Goal: Task Accomplishment & Management: Manage account settings

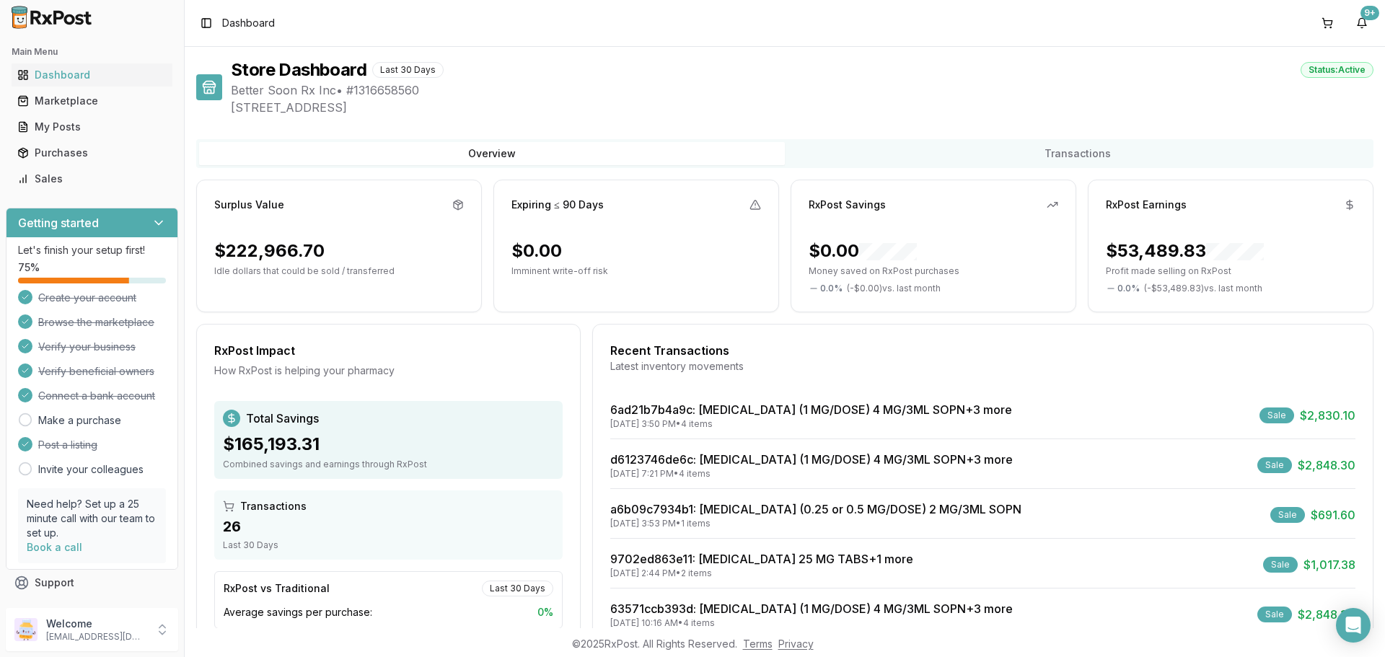
click at [43, 176] on div "Sales" at bounding box center [91, 179] width 149 height 14
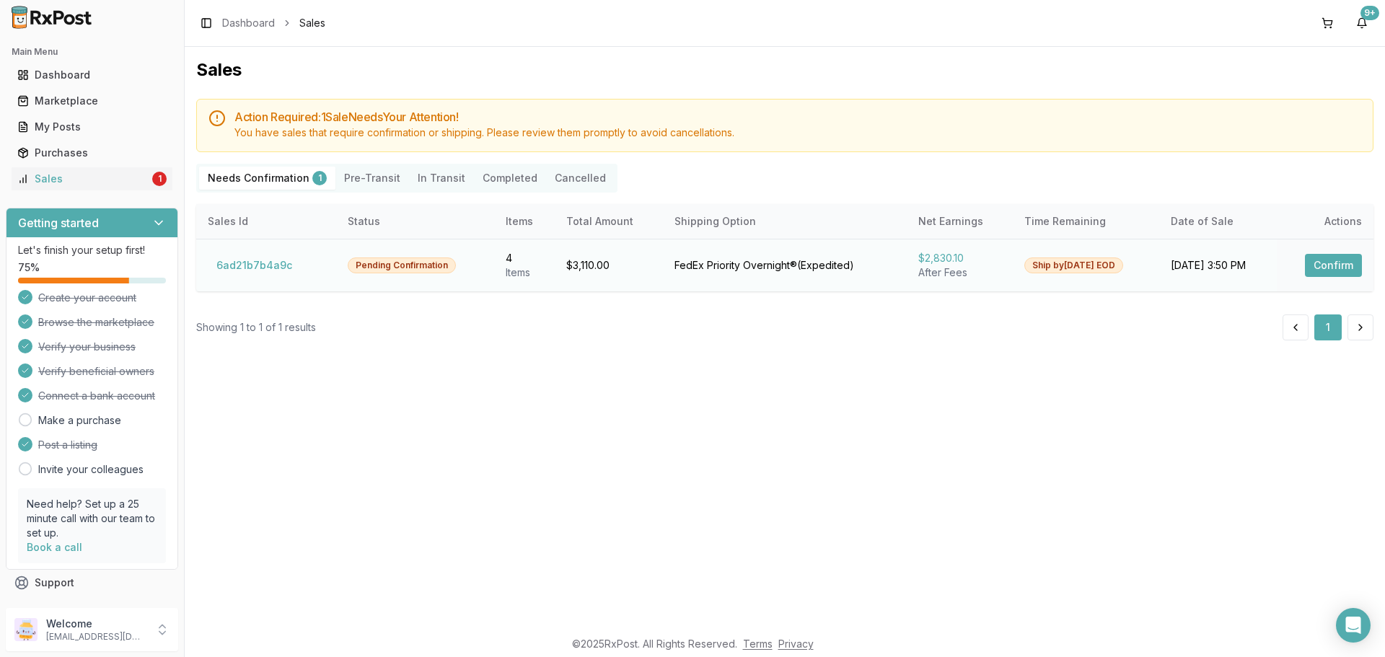
click at [1332, 259] on button "Confirm" at bounding box center [1333, 265] width 57 height 23
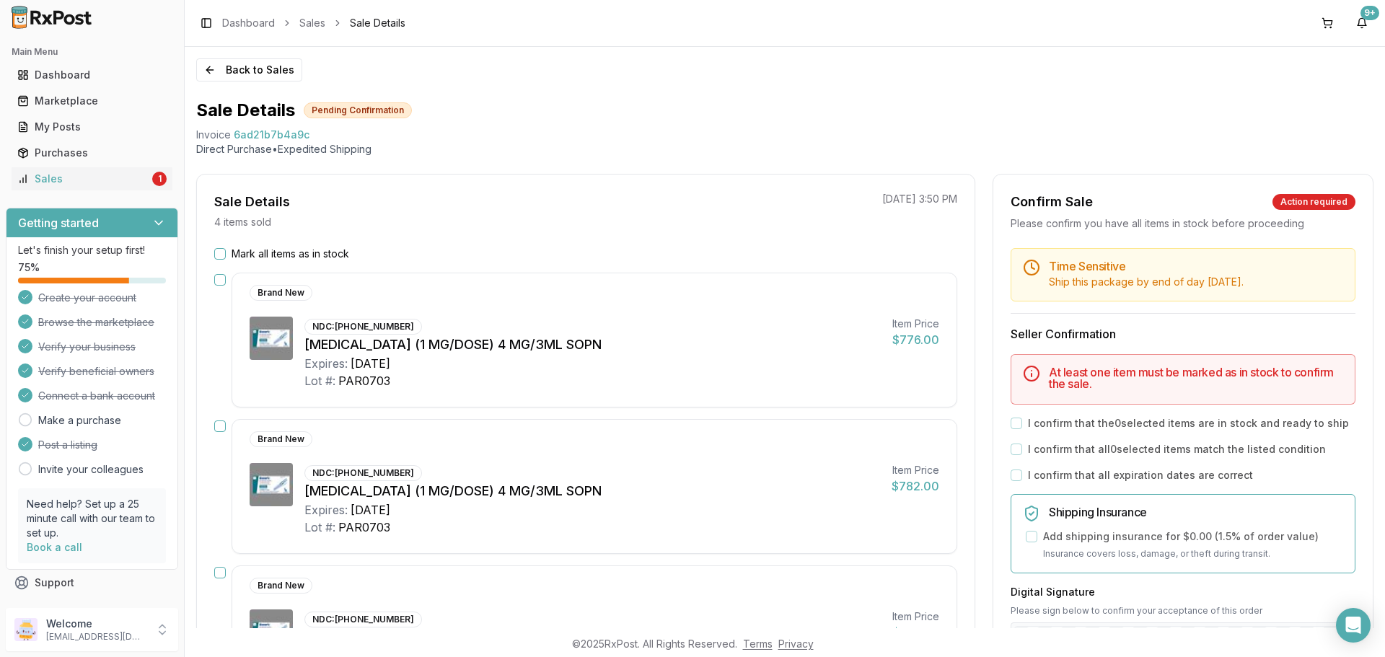
click at [224, 252] on button "Mark all items as in stock" at bounding box center [220, 254] width 12 height 12
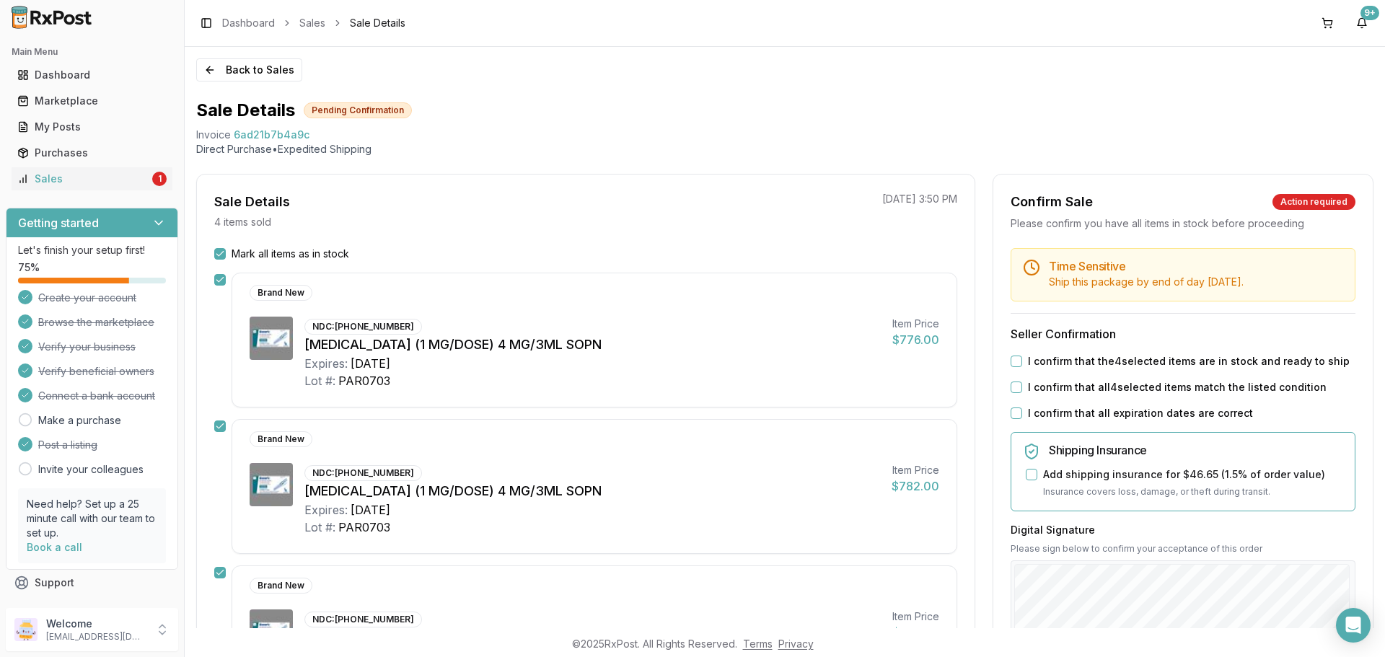
drag, startPoint x: 1015, startPoint y: 359, endPoint x: 1021, endPoint y: 384, distance: 25.2
click at [1016, 361] on button "I confirm that the 4 selected items are in stock and ready to ship" at bounding box center [1017, 362] width 12 height 12
click at [1011, 390] on button "I confirm that all 4 selected items match the listed condition" at bounding box center [1017, 388] width 12 height 12
click at [1014, 411] on button "I confirm that all expiration dates are correct" at bounding box center [1017, 414] width 12 height 12
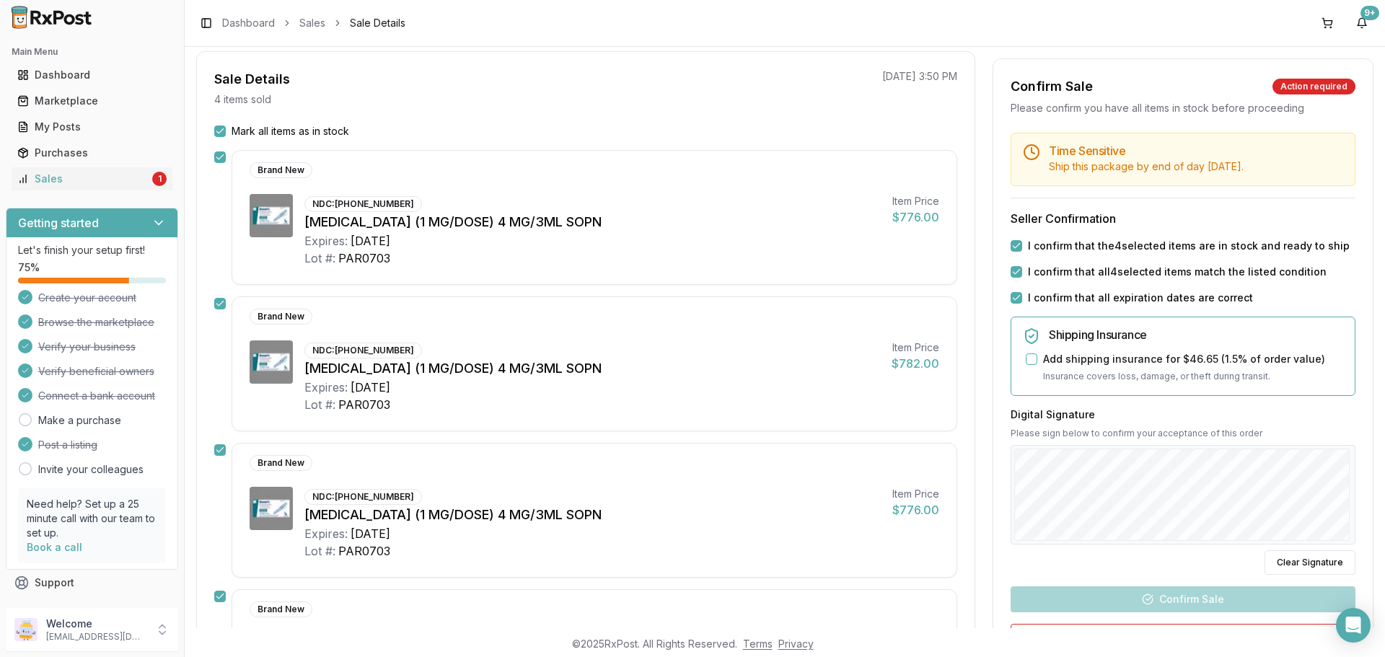
scroll to position [216, 0]
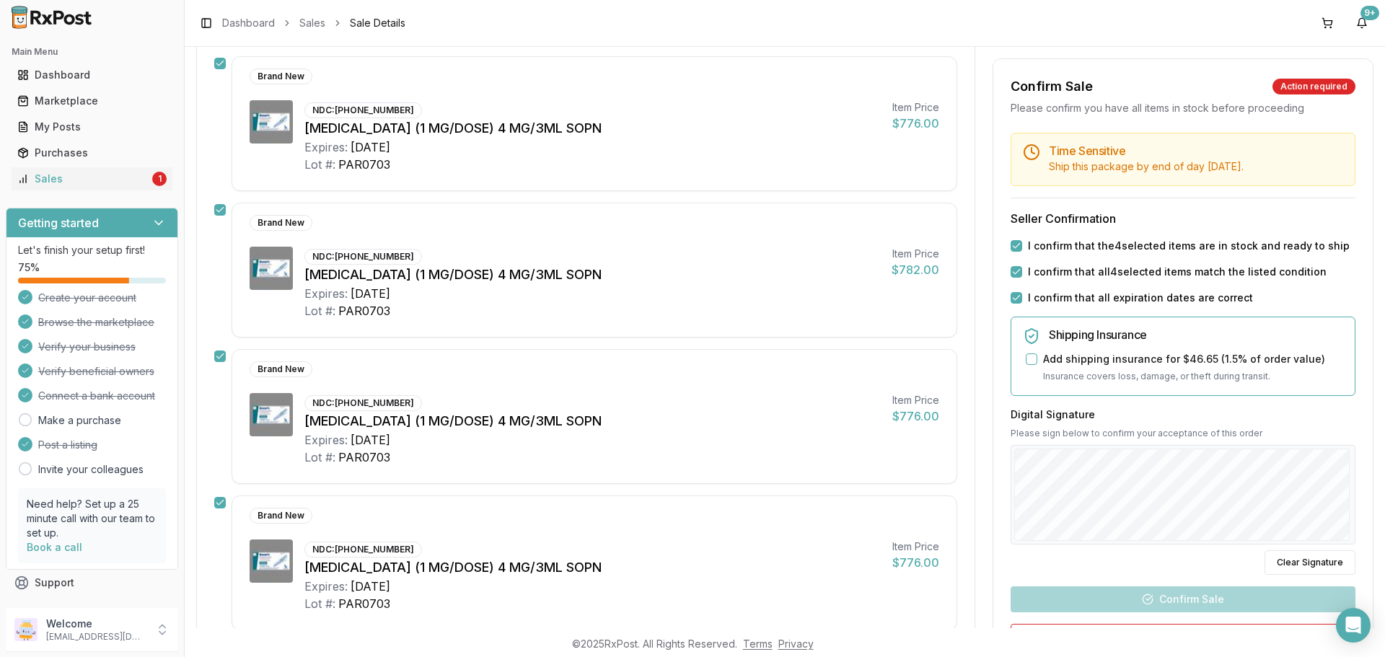
click at [1011, 542] on div at bounding box center [1183, 495] width 345 height 100
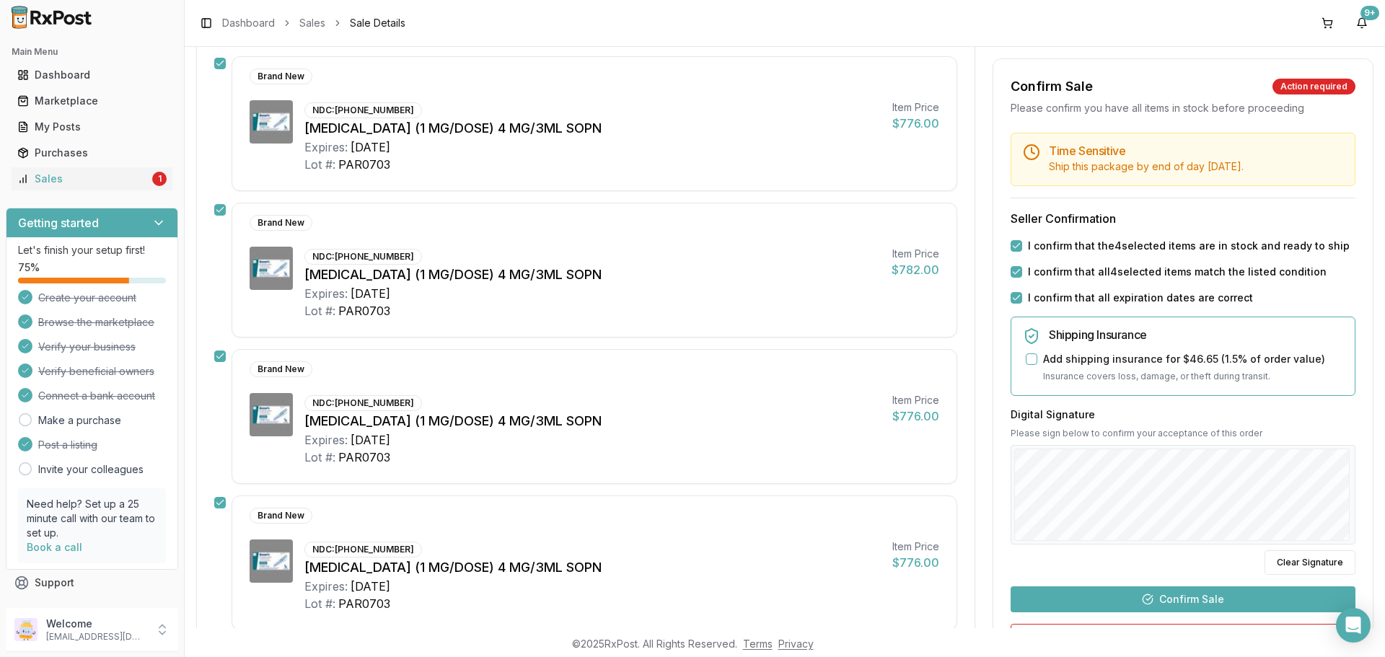
click at [1191, 599] on button "Confirm Sale" at bounding box center [1183, 600] width 345 height 26
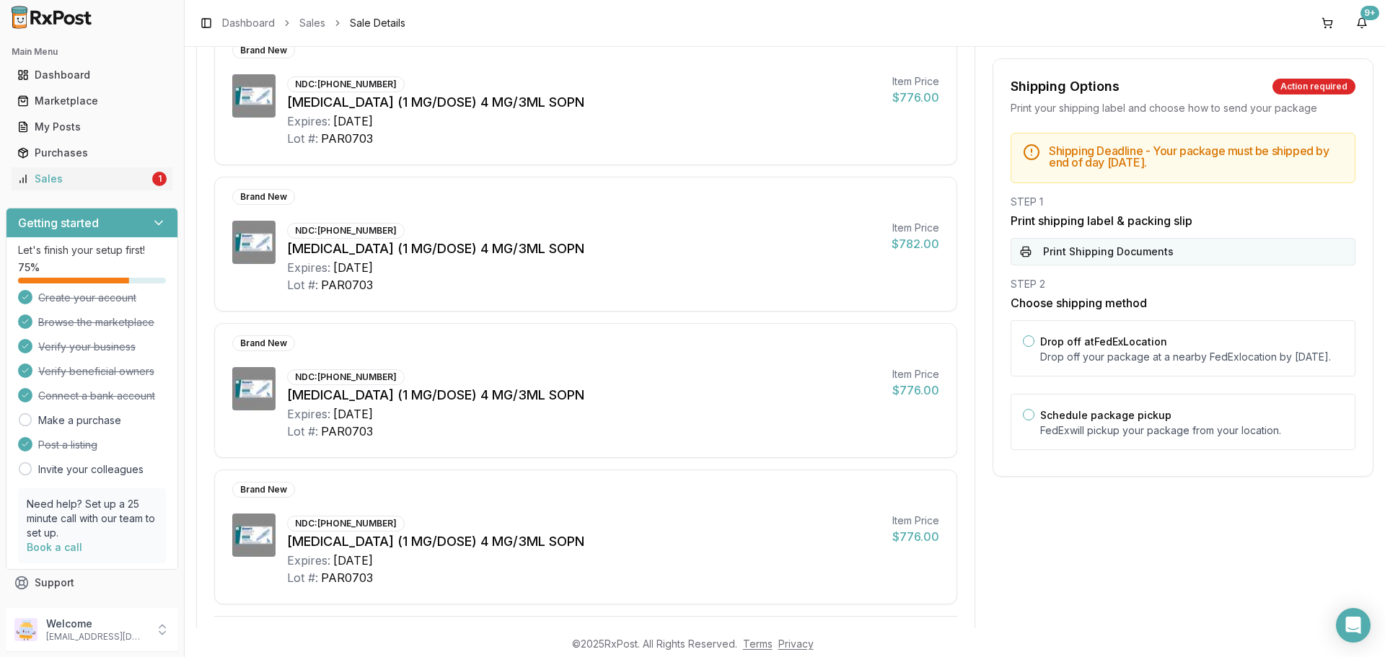
click at [1155, 238] on button "Print Shipping Documents" at bounding box center [1183, 251] width 345 height 27
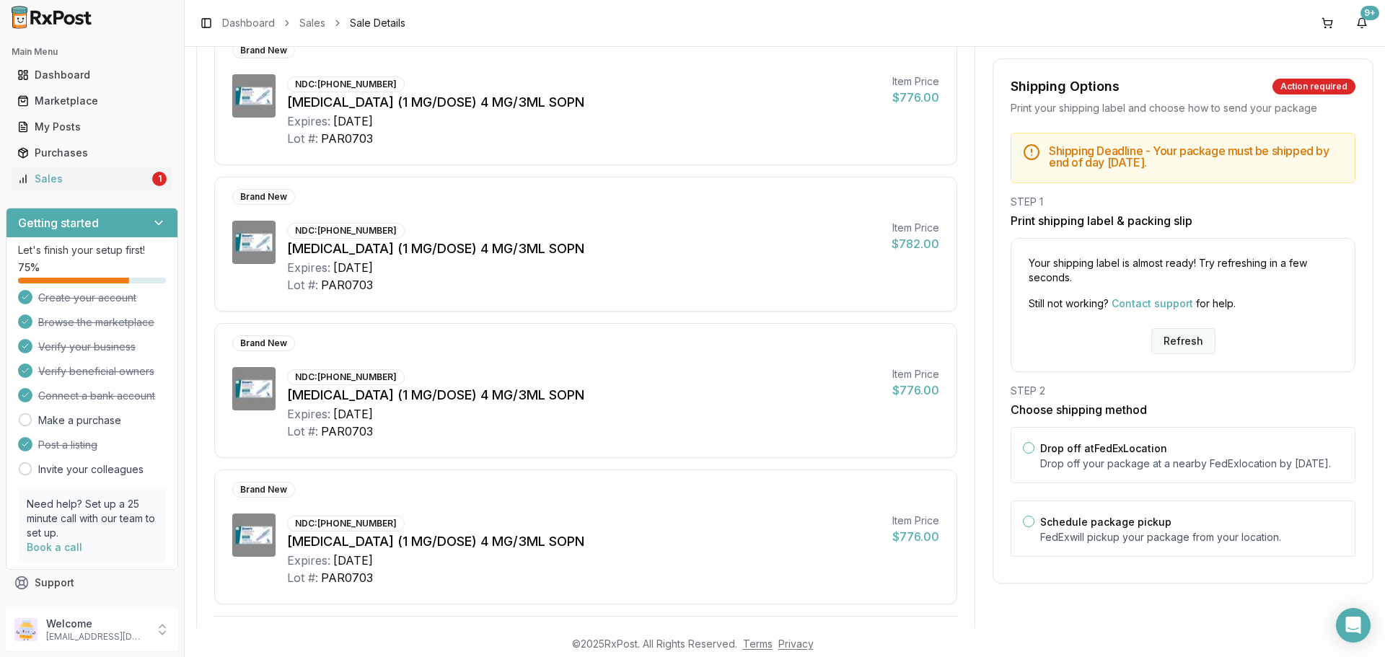
click at [1179, 347] on button "Refresh" at bounding box center [1184, 341] width 64 height 26
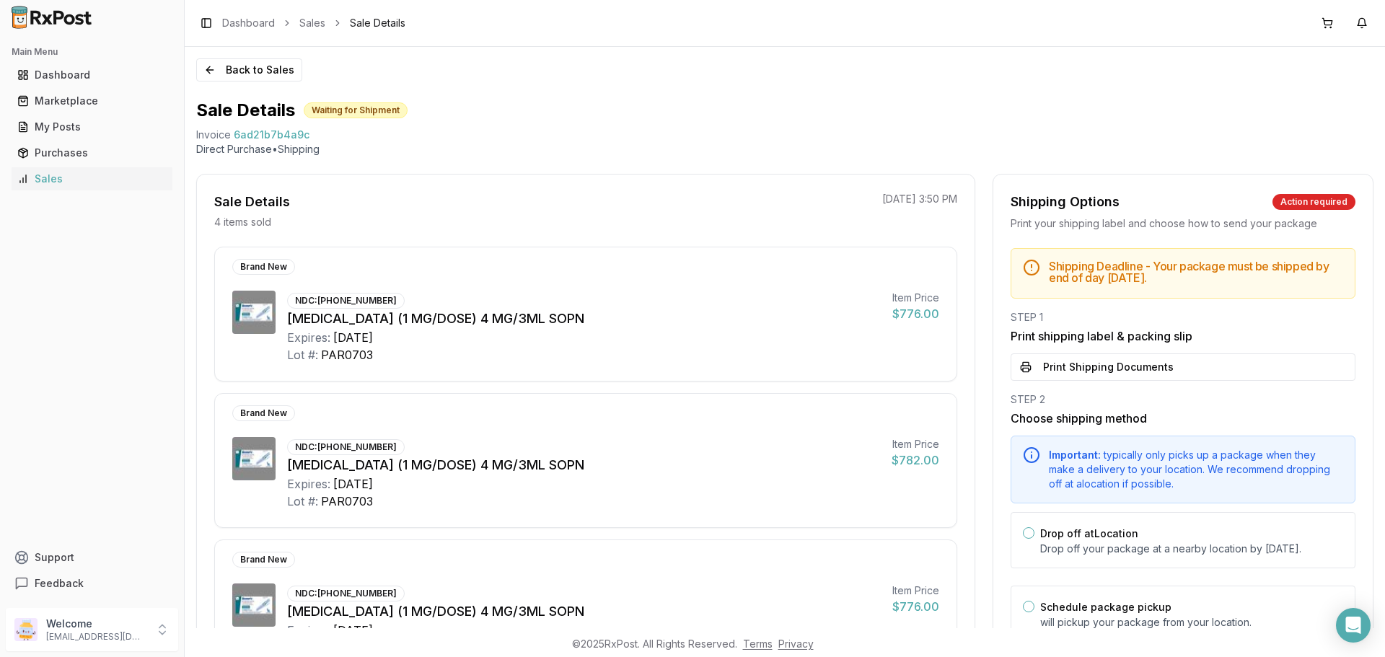
click at [1155, 366] on button "Print Shipping Documents" at bounding box center [1183, 367] width 345 height 27
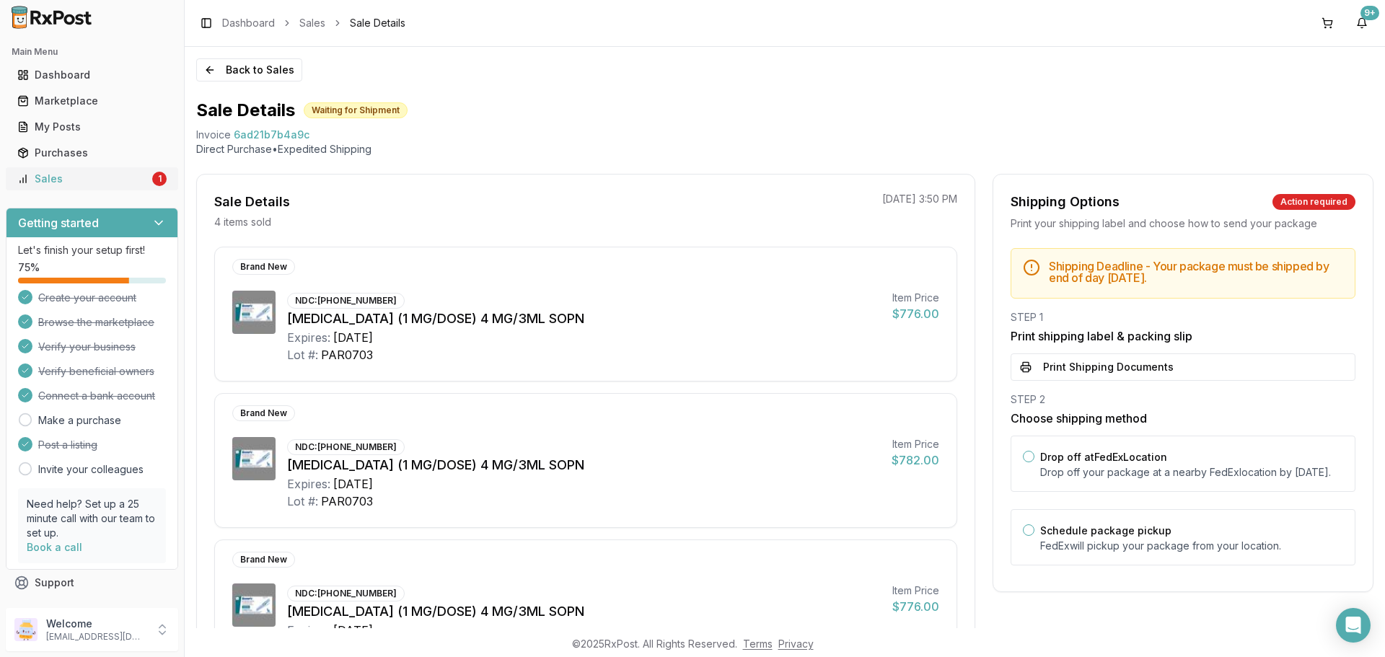
drag, startPoint x: 107, startPoint y: 178, endPoint x: 115, endPoint y: 183, distance: 10.0
click at [108, 178] on div "Sales" at bounding box center [83, 179] width 132 height 14
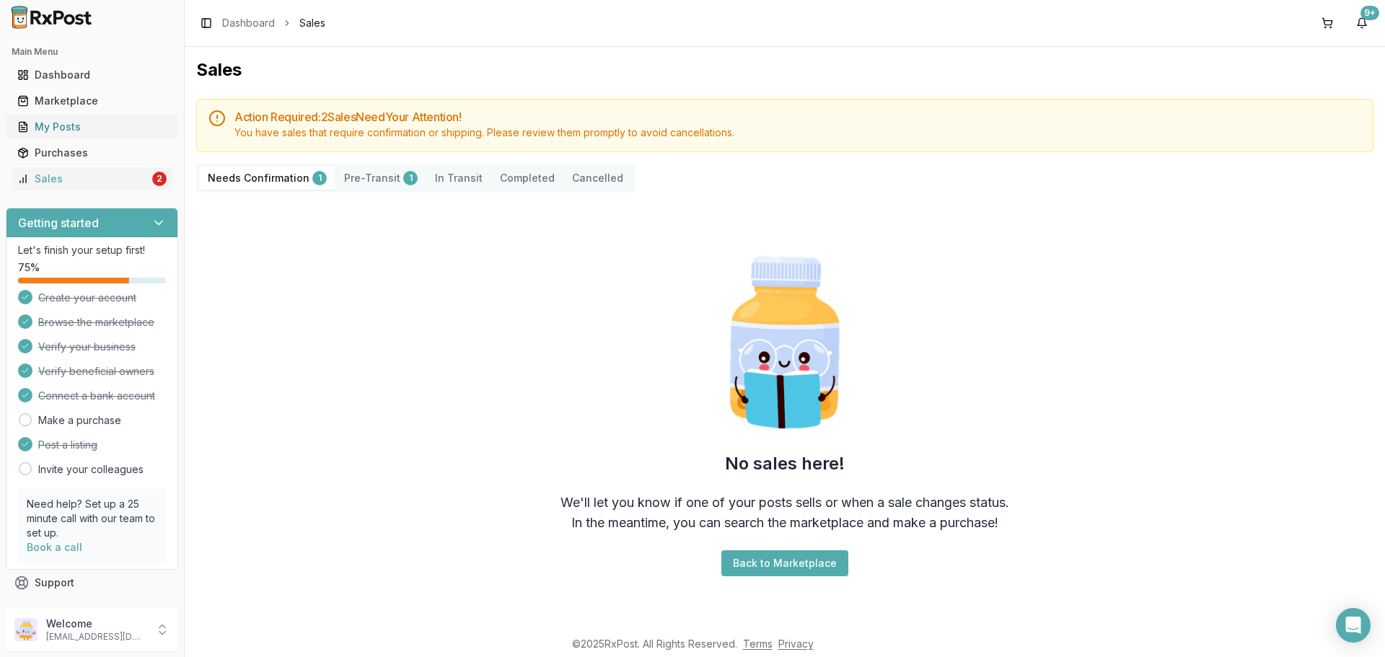
click at [77, 133] on div "My Posts" at bounding box center [91, 127] width 149 height 14
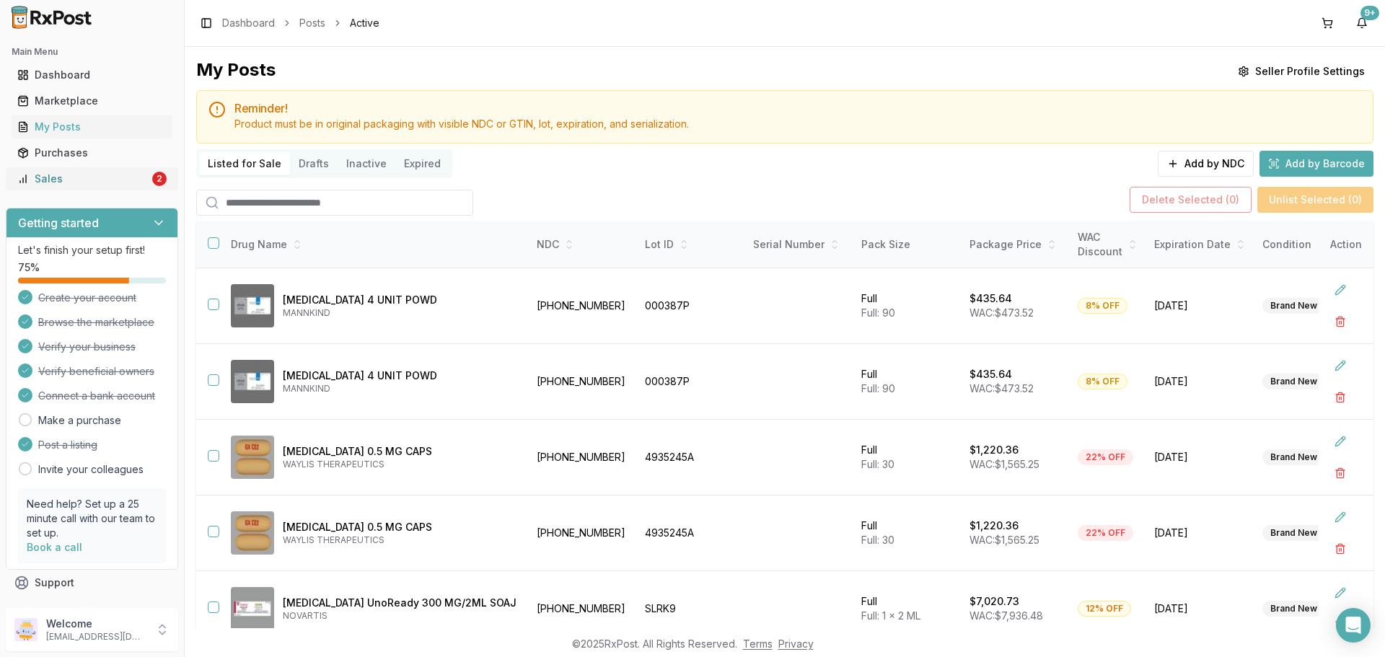
click at [66, 176] on div "Sales" at bounding box center [83, 179] width 132 height 14
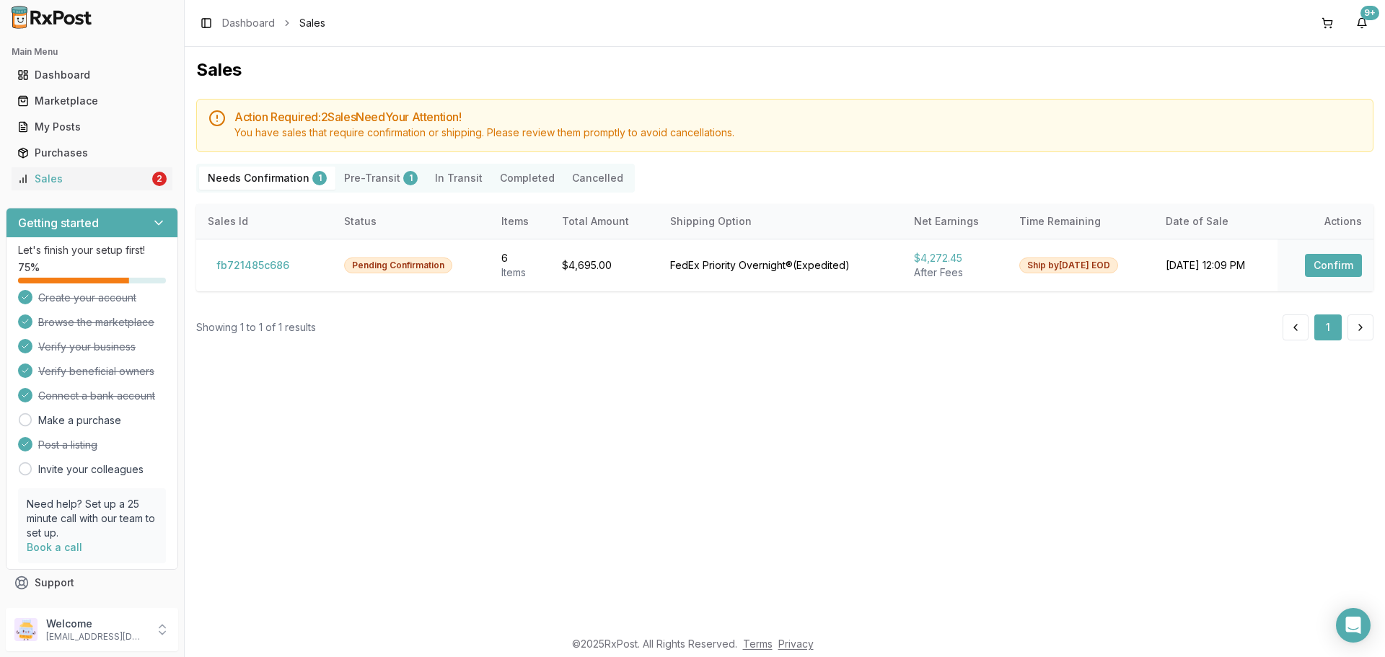
click at [262, 185] on Confirmation "Needs Confirmation 1" at bounding box center [267, 178] width 136 height 23
click at [268, 182] on Confirmation "Needs Confirmation 1" at bounding box center [267, 178] width 136 height 23
click at [1310, 272] on button "Confirm" at bounding box center [1333, 265] width 57 height 23
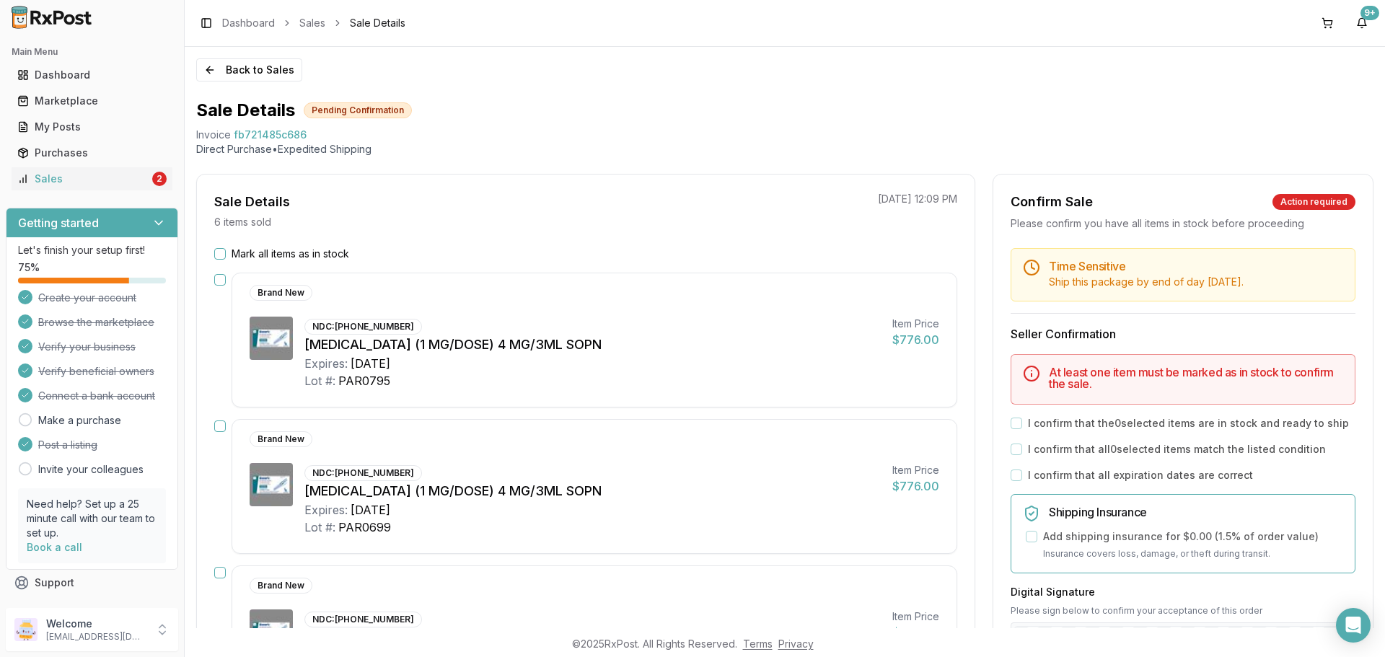
drag, startPoint x: 216, startPoint y: 250, endPoint x: 226, endPoint y: 253, distance: 10.1
click at [216, 250] on button "Mark all items as in stock" at bounding box center [220, 254] width 12 height 12
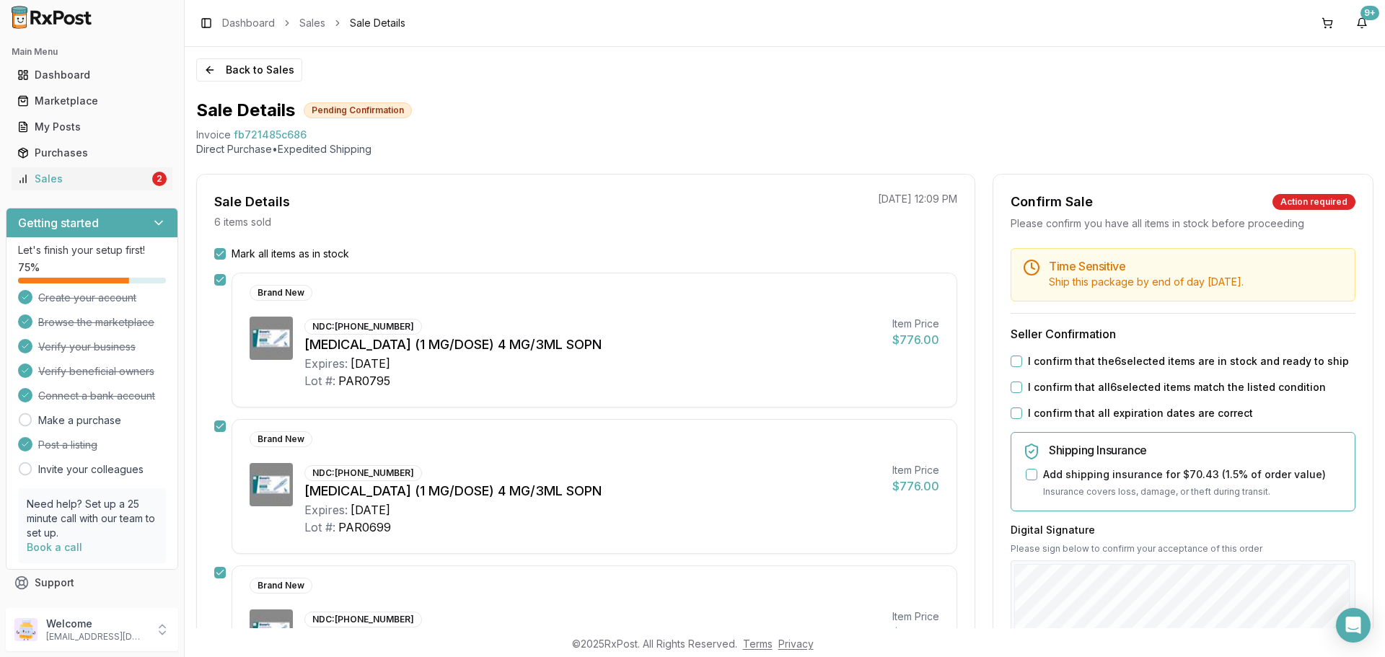
drag, startPoint x: 1015, startPoint y: 360, endPoint x: 1017, endPoint y: 387, distance: 26.9
click at [1017, 364] on button "I confirm that the 6 selected items are in stock and ready to ship" at bounding box center [1017, 362] width 12 height 12
click at [1016, 387] on button "I confirm that all 6 selected items match the listed condition" at bounding box center [1017, 388] width 12 height 12
click at [1015, 411] on button "I confirm that all expiration dates are correct" at bounding box center [1017, 414] width 12 height 12
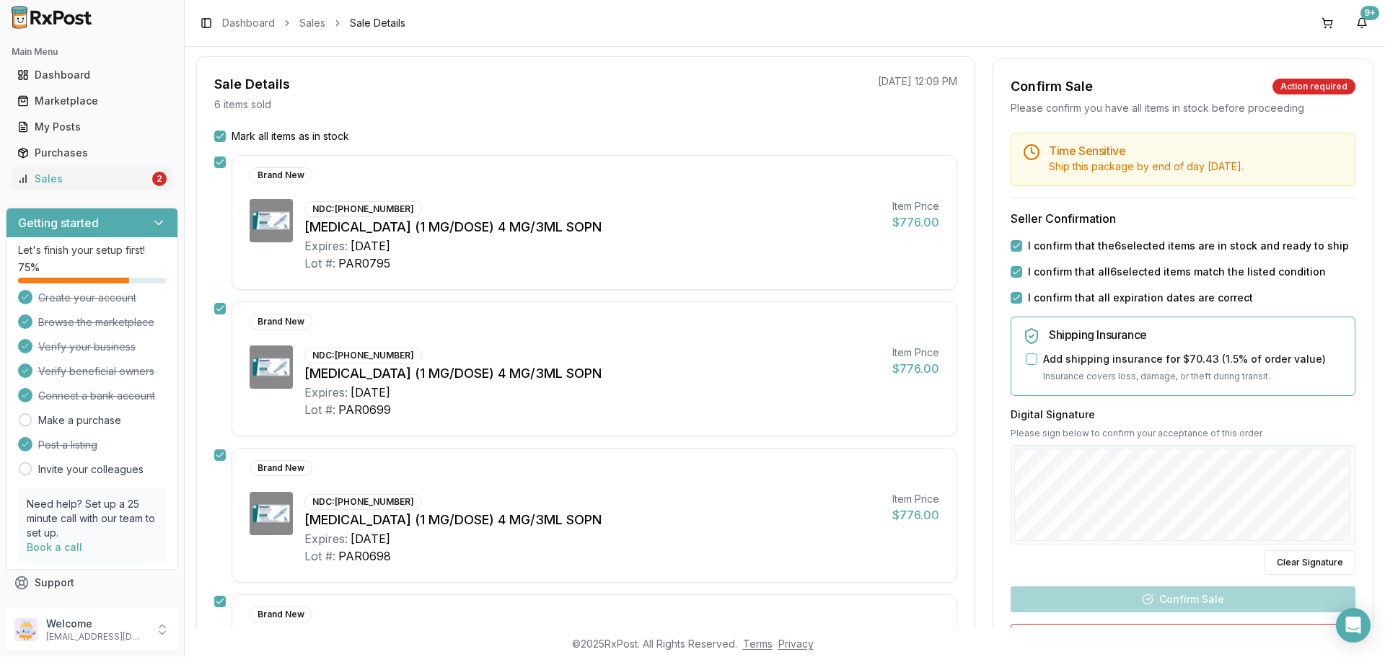
scroll to position [216, 0]
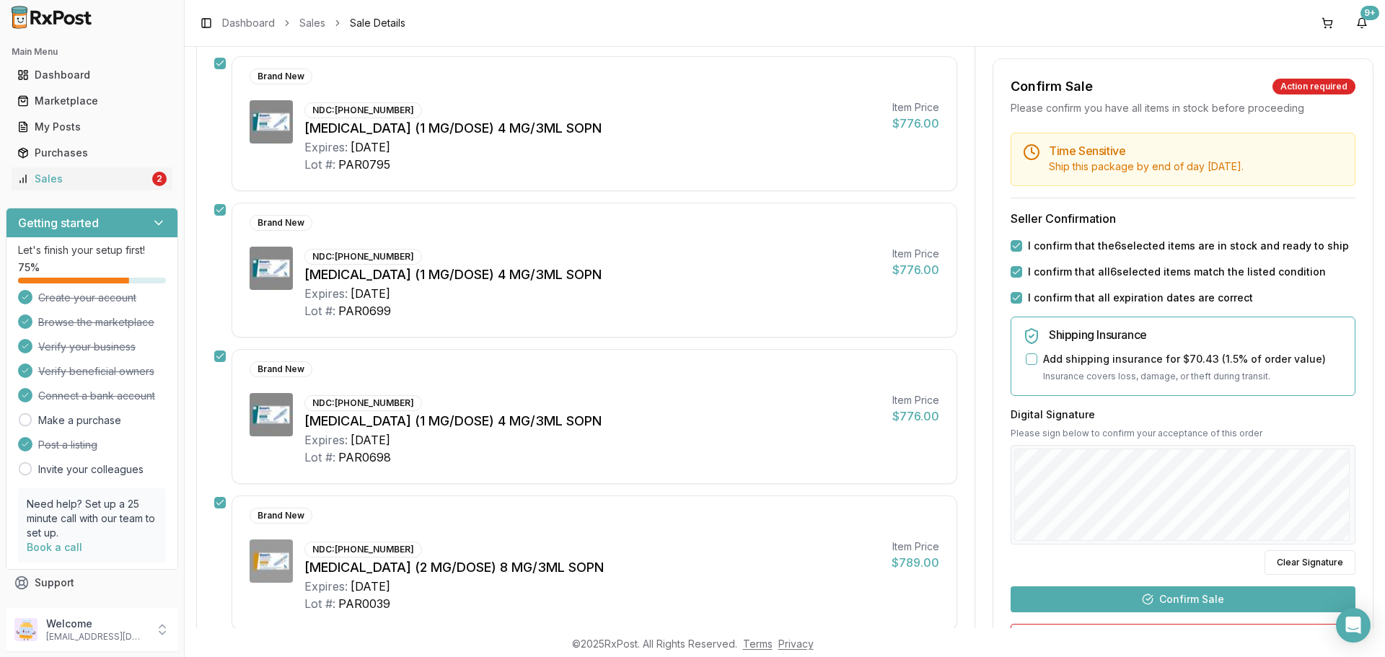
click at [1185, 605] on button "Confirm Sale" at bounding box center [1183, 600] width 345 height 26
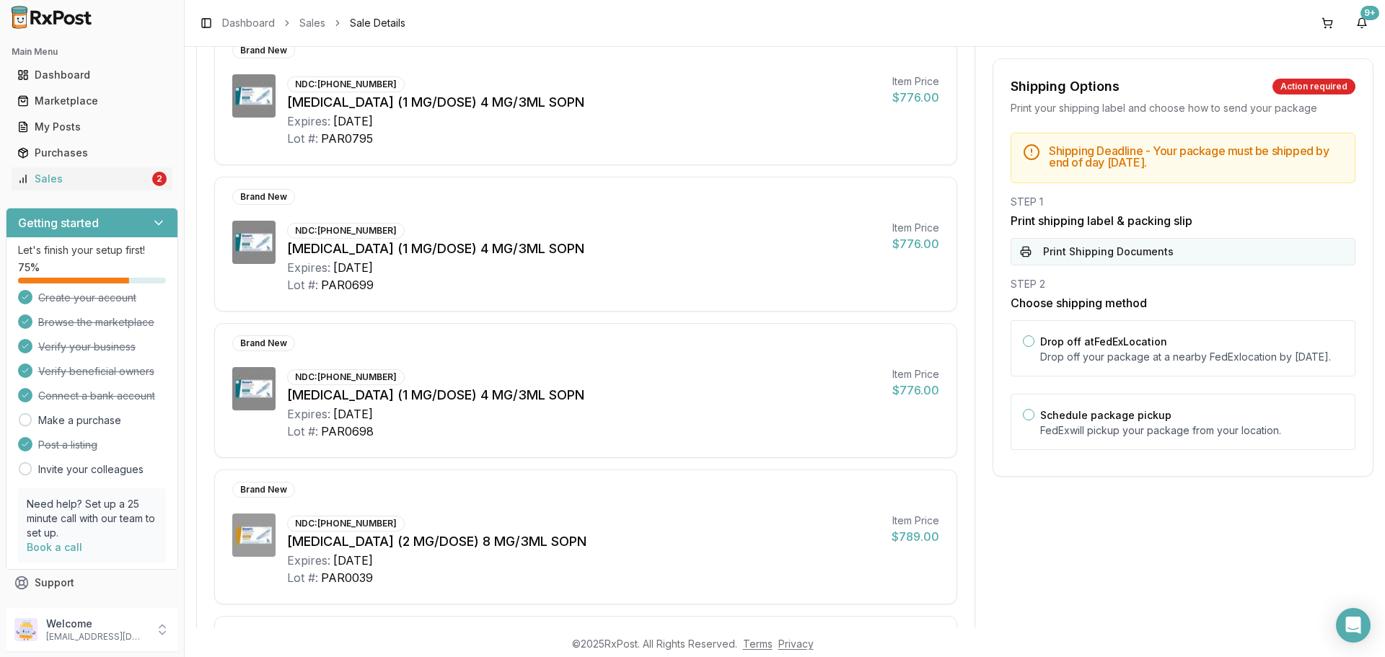
drag, startPoint x: 1112, startPoint y: 237, endPoint x: 1098, endPoint y: 253, distance: 21.0
click at [1110, 238] on div "STEP 1 Print shipping label & packing slip Print Shipping Documents" at bounding box center [1183, 230] width 345 height 71
click at [1097, 256] on button "Print Shipping Documents" at bounding box center [1183, 251] width 345 height 27
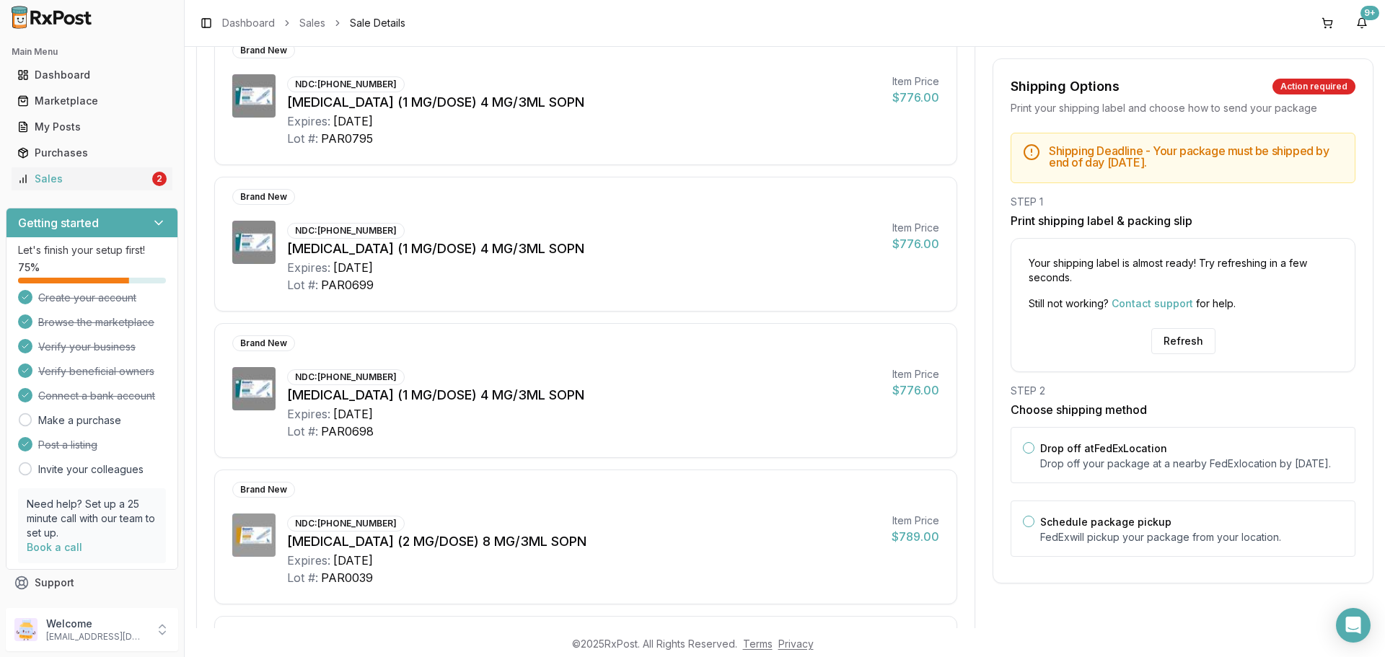
drag, startPoint x: 1172, startPoint y: 342, endPoint x: 1161, endPoint y: 362, distance: 22.3
click at [1170, 350] on button "Refresh" at bounding box center [1184, 341] width 64 height 26
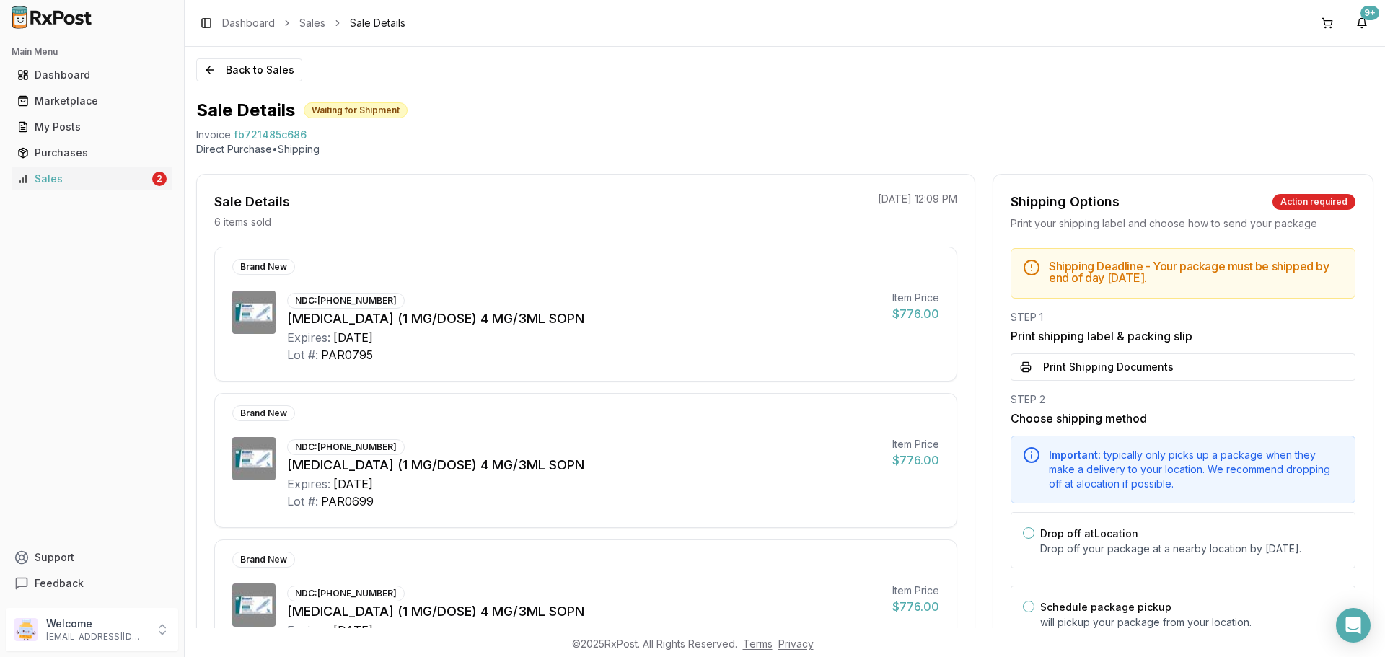
drag, startPoint x: 0, startPoint y: 0, endPoint x: 1103, endPoint y: 378, distance: 1166.3
click at [1112, 371] on button "Print Shipping Documents" at bounding box center [1183, 367] width 345 height 27
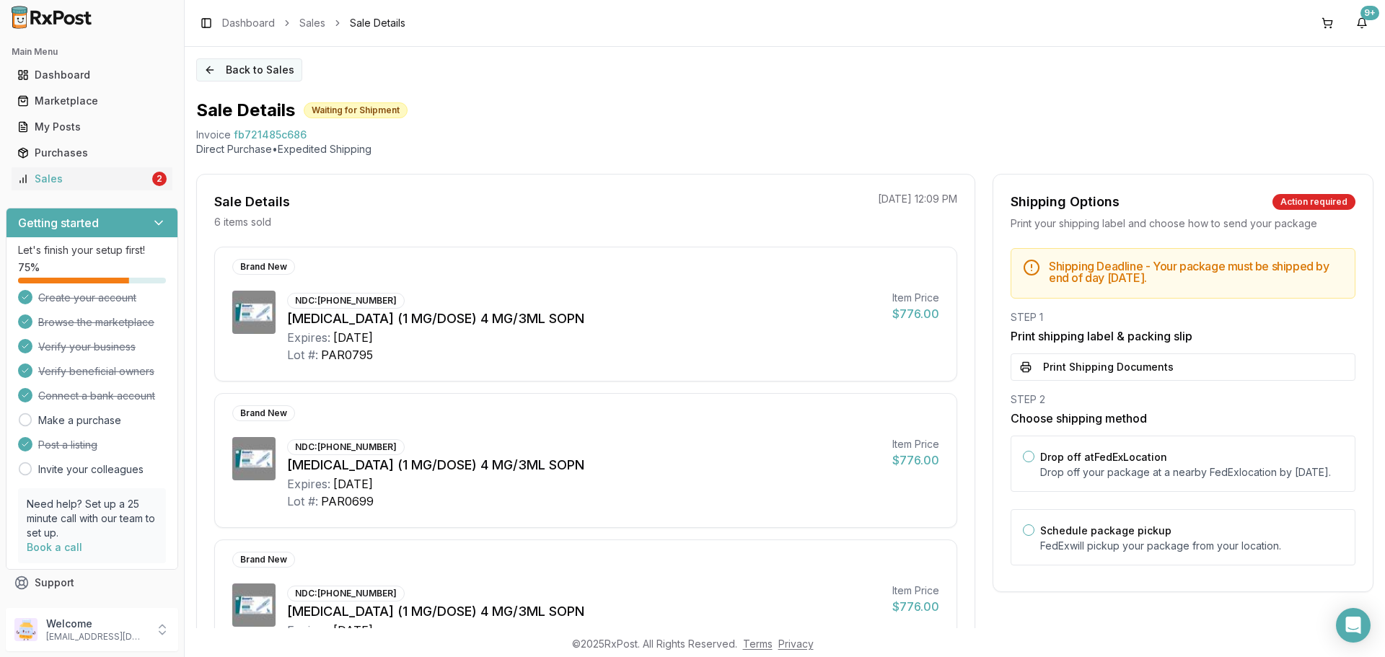
click at [210, 75] on button "Back to Sales" at bounding box center [249, 69] width 106 height 23
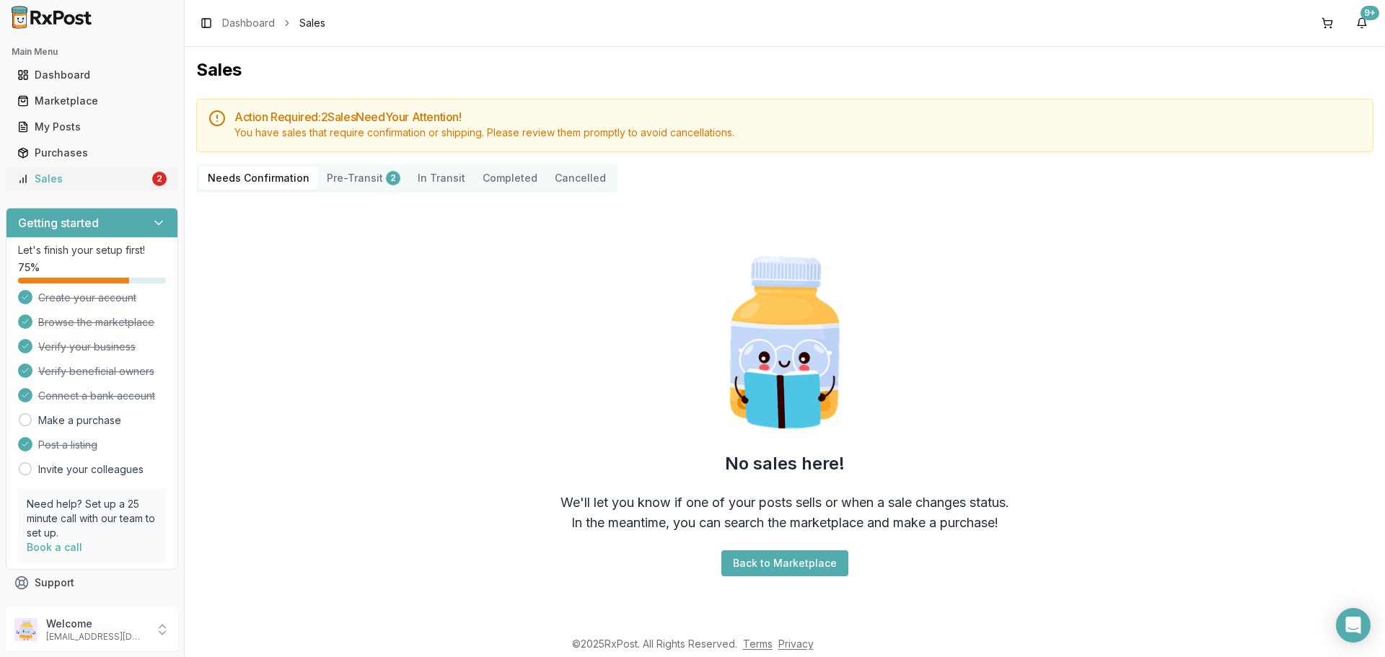
click at [82, 170] on link "Sales 2" at bounding box center [92, 179] width 161 height 26
click at [74, 131] on div "My Posts" at bounding box center [91, 127] width 149 height 14
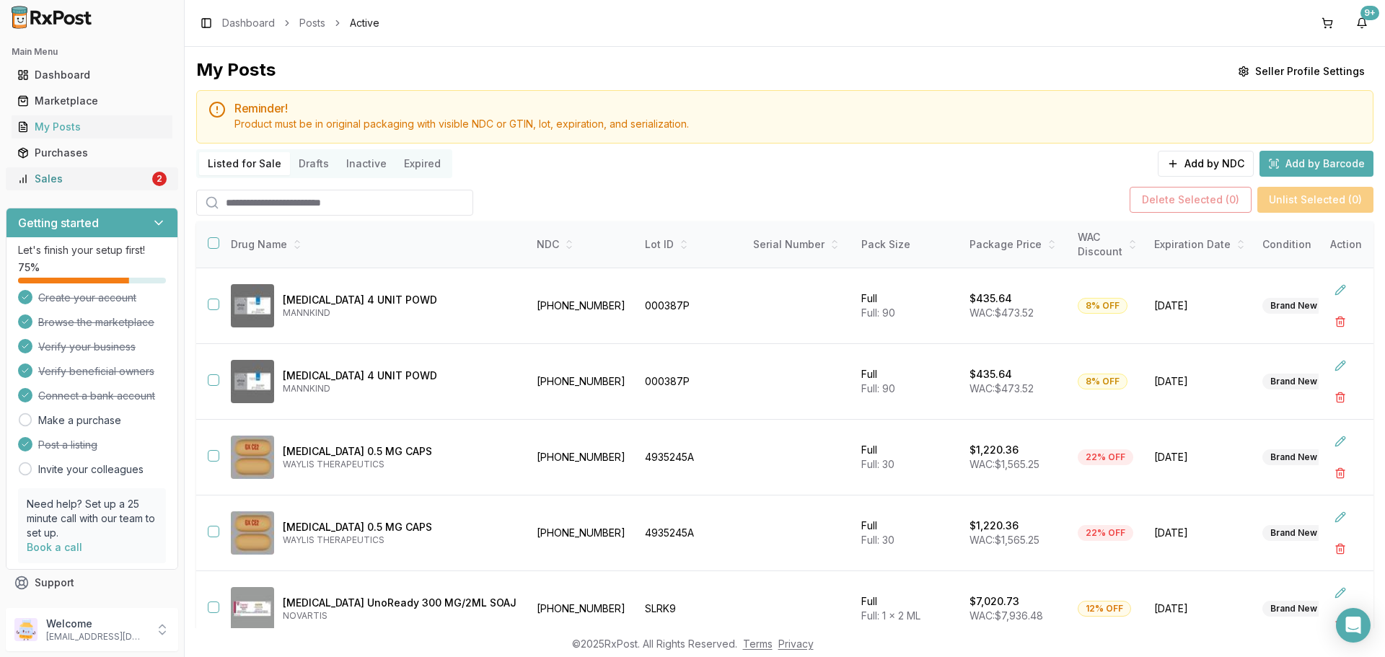
click at [49, 182] on div "Sales" at bounding box center [83, 179] width 132 height 14
